Goal: Task Accomplishment & Management: Complete application form

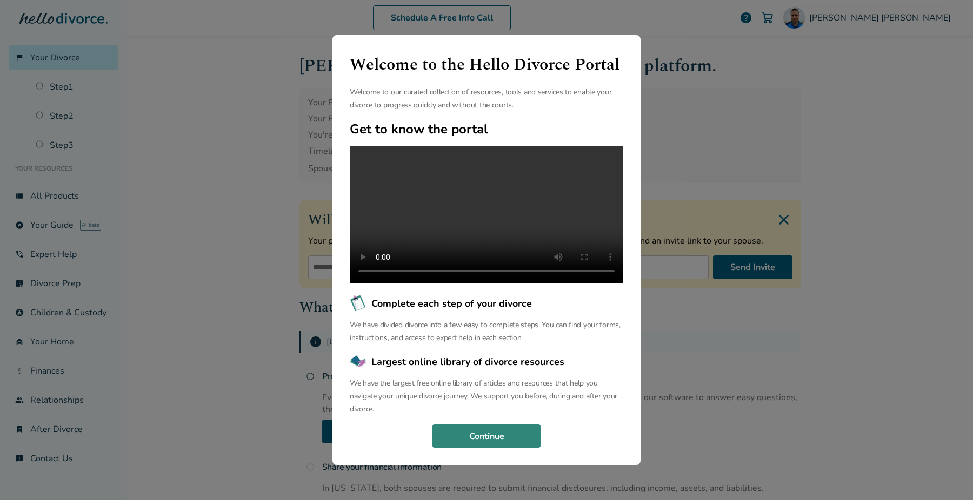
click at [506, 449] on button "Continue" at bounding box center [486, 437] width 108 height 24
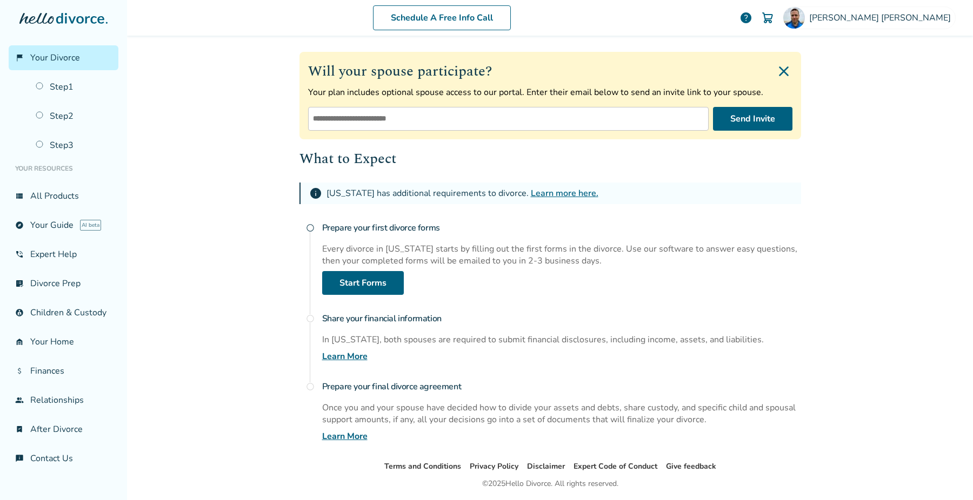
scroll to position [180, 0]
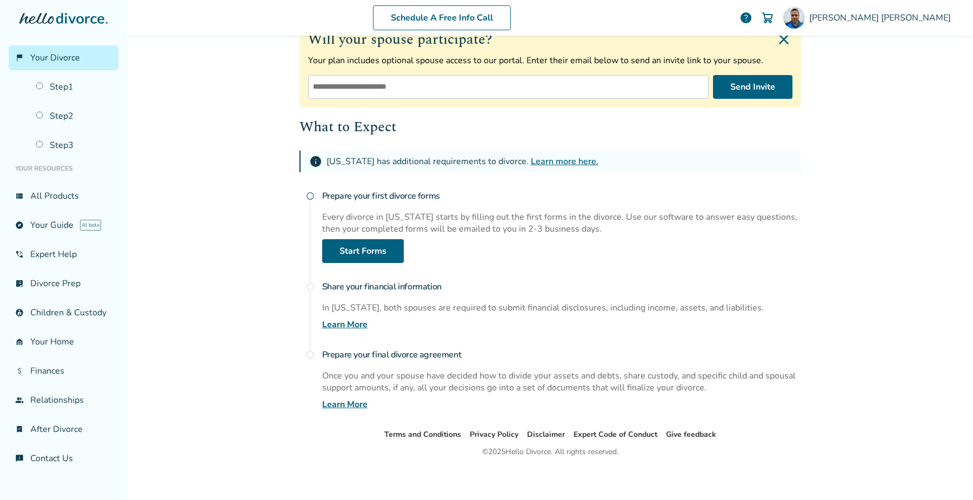
click at [517, 322] on div "Share your financial information In Massachusetts, both spouses are required to…" at bounding box center [561, 303] width 479 height 55
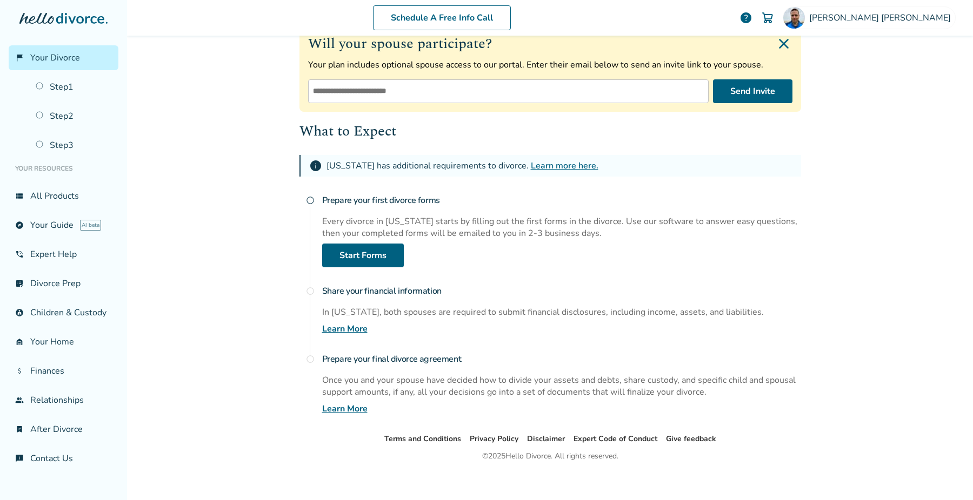
scroll to position [178, 0]
click at [385, 266] on div "What to Expect info Massachusetts has additional requirements to divorce. Learn…" at bounding box center [550, 266] width 502 height 295
click at [380, 242] on link "Start Forms" at bounding box center [363, 254] width 82 height 24
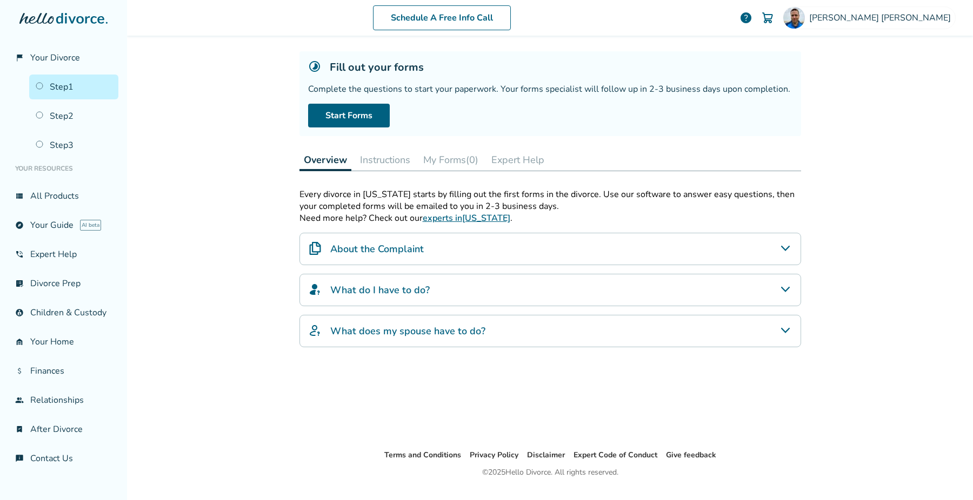
click at [516, 252] on div "About the Complaint" at bounding box center [550, 249] width 502 height 32
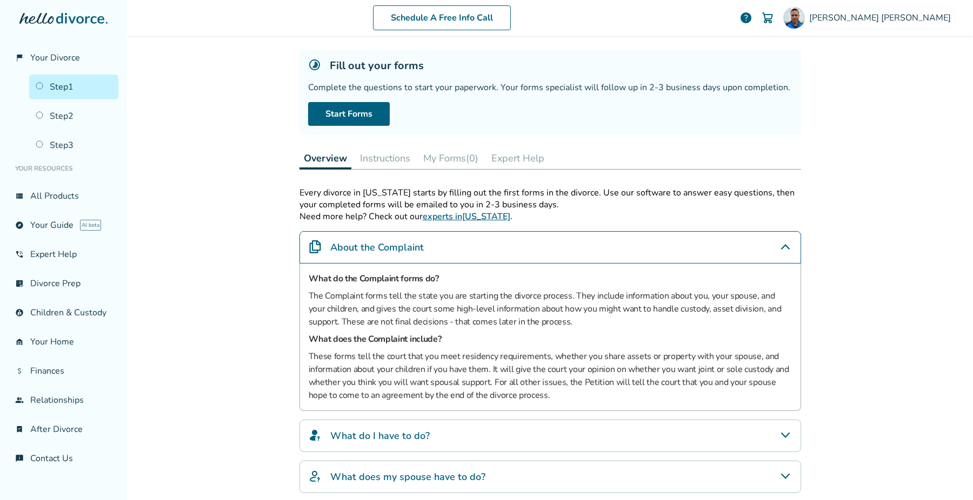
scroll to position [55, 0]
click at [375, 160] on button "Instructions" at bounding box center [385, 158] width 59 height 22
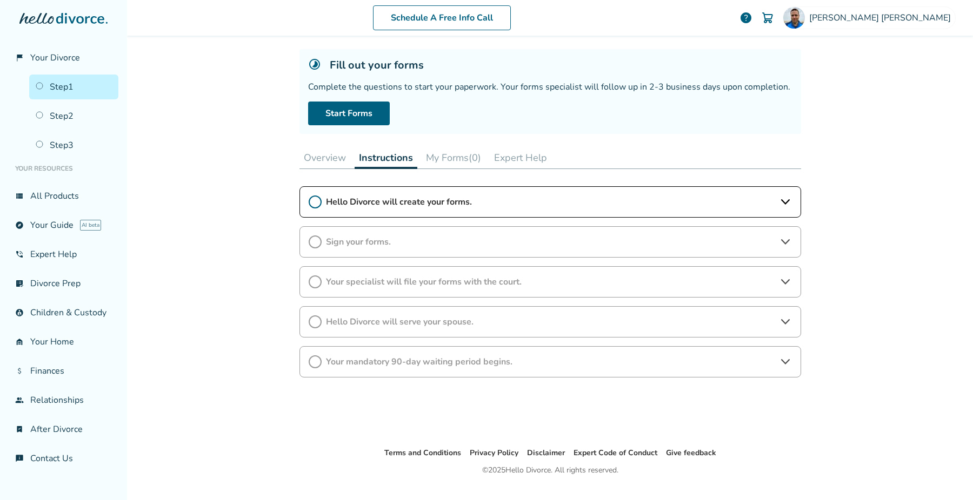
click at [322, 147] on button "Overview" at bounding box center [324, 158] width 51 height 22
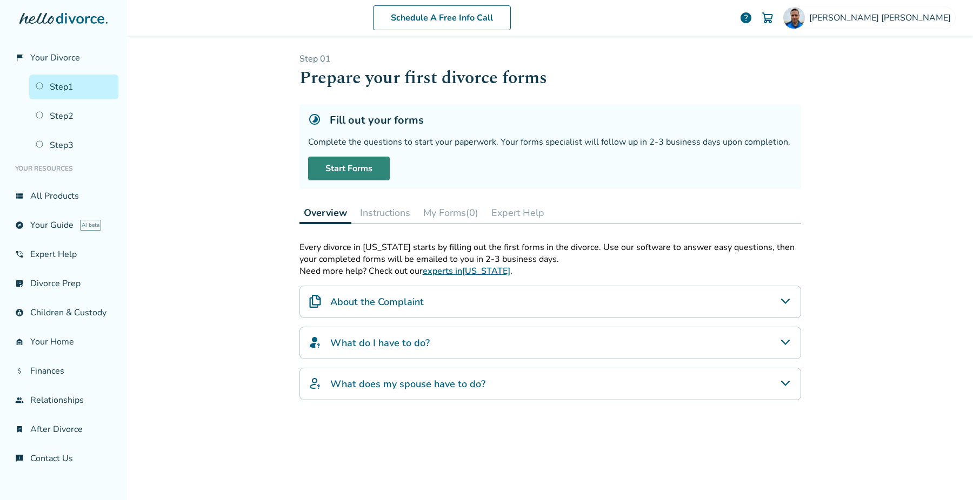
click at [347, 162] on link "Start Forms" at bounding box center [349, 169] width 82 height 24
